Goal: Book appointment/travel/reservation

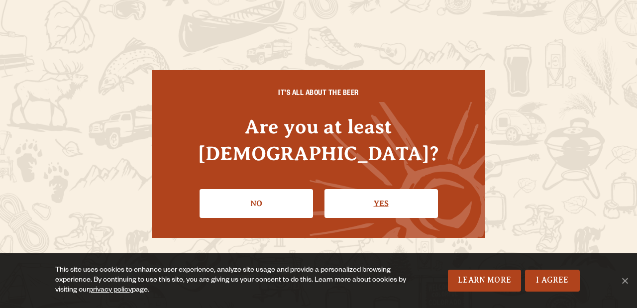
click at [387, 192] on link "Yes" at bounding box center [381, 203] width 113 height 29
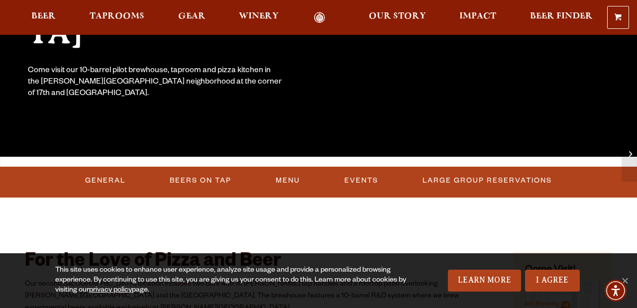
scroll to position [212, 0]
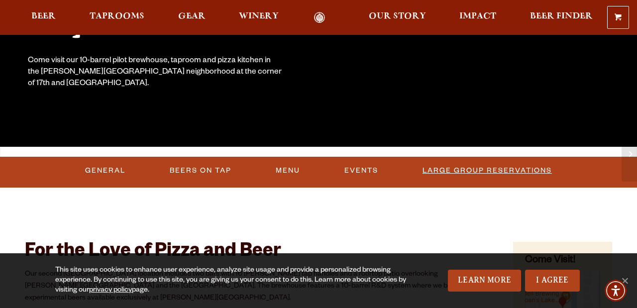
click at [477, 169] on link "Large Group Reservations" at bounding box center [487, 170] width 137 height 23
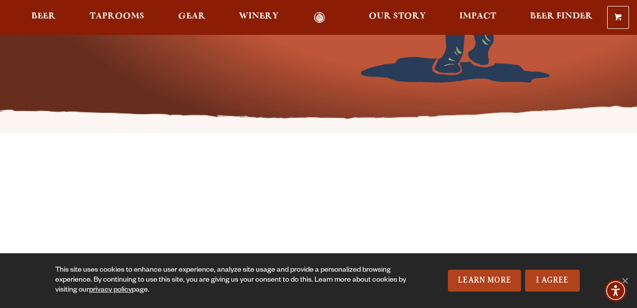
scroll to position [218, 0]
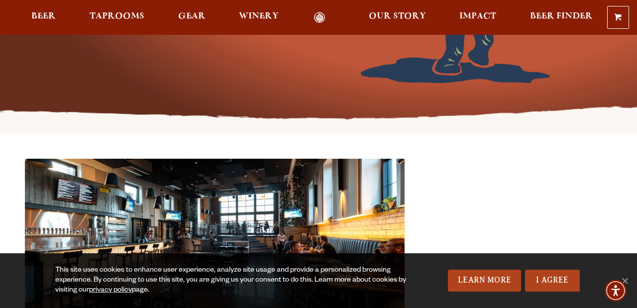
click at [313, 226] on img at bounding box center [215, 253] width 380 height 188
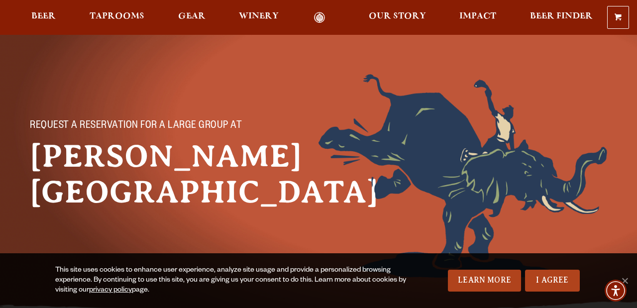
scroll to position [0, 0]
